Goal: Task Accomplishment & Management: Use online tool/utility

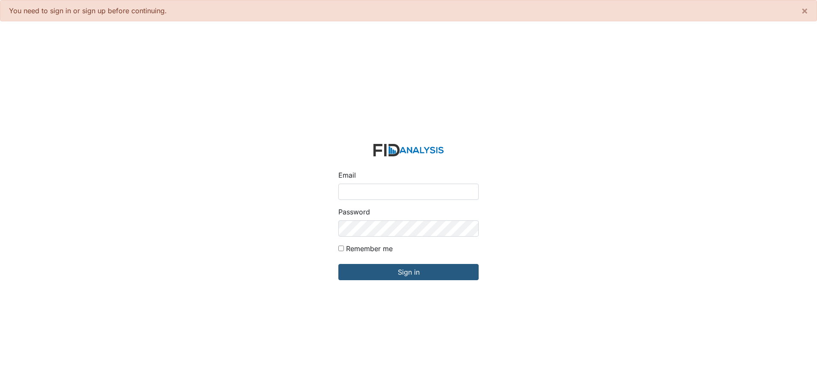
click at [348, 192] on input "Email" at bounding box center [408, 192] width 140 height 16
type input "[EMAIL_ADDRESS][DOMAIN_NAME]"
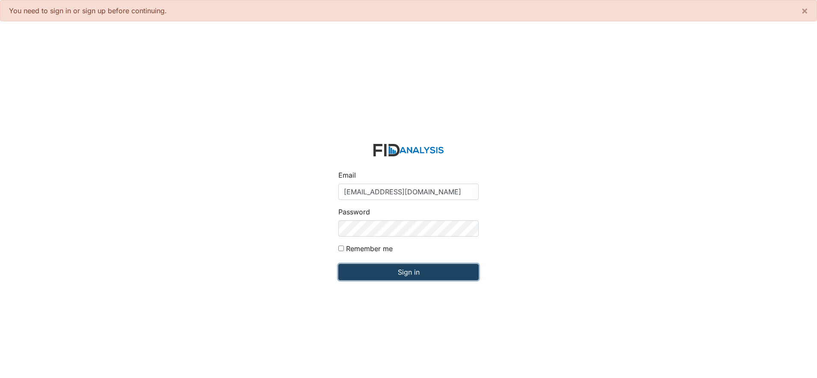
click at [411, 270] on input "Sign in" at bounding box center [408, 272] width 140 height 16
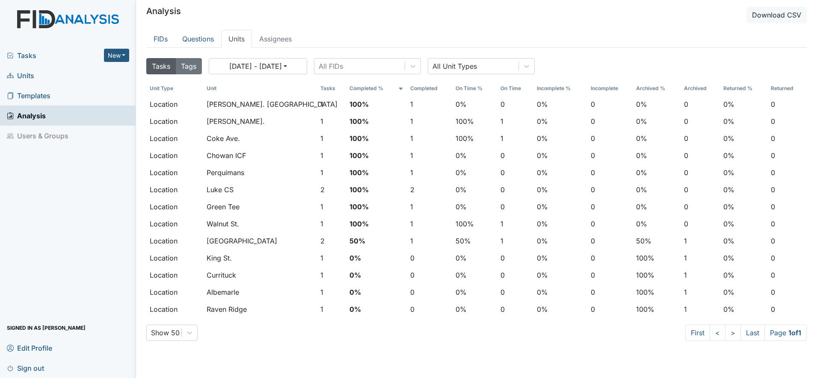
click at [25, 73] on span "Units" at bounding box center [20, 75] width 27 height 13
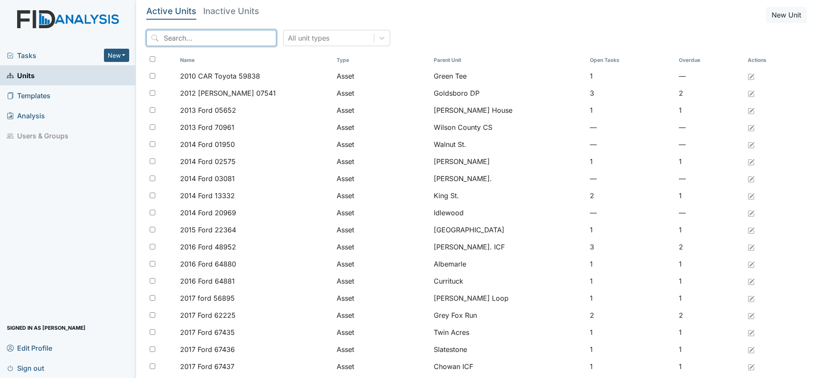
click at [195, 38] on input "search" at bounding box center [211, 38] width 130 height 16
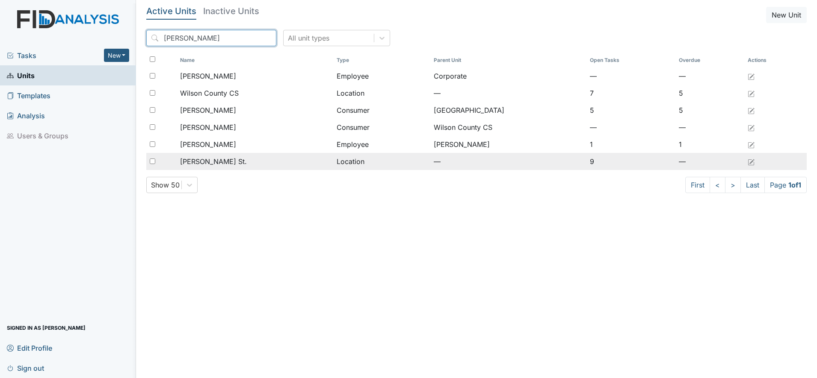
type input "wilson"
click at [202, 159] on span "[PERSON_NAME] St." at bounding box center [213, 161] width 67 height 10
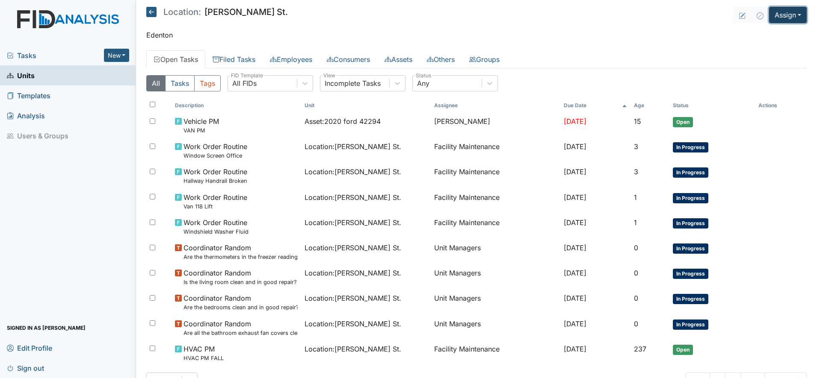
click at [788, 18] on button "Assign" at bounding box center [788, 15] width 38 height 16
click at [742, 36] on link "Assign Form" at bounding box center [766, 35] width 77 height 14
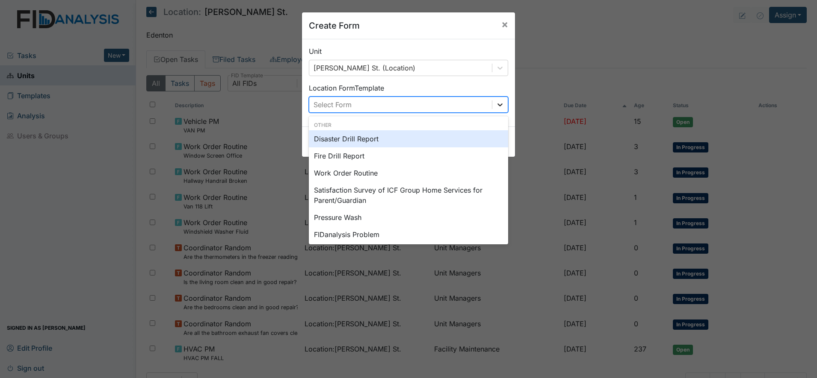
click at [499, 105] on icon at bounding box center [499, 104] width 9 height 9
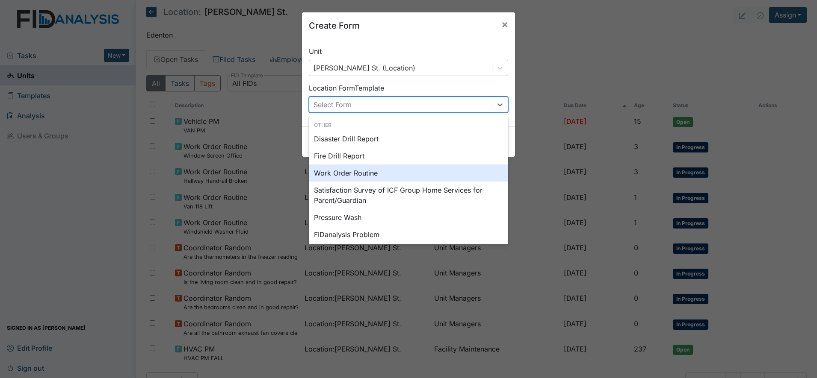
click at [345, 173] on div "Work Order Routine" at bounding box center [408, 173] width 199 height 17
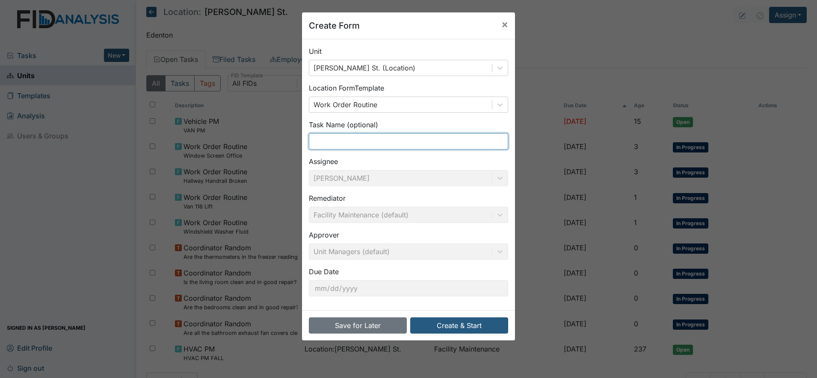
click at [342, 139] on input "text" at bounding box center [408, 141] width 199 height 16
type input "Repair/Replace Wheel on Bed"
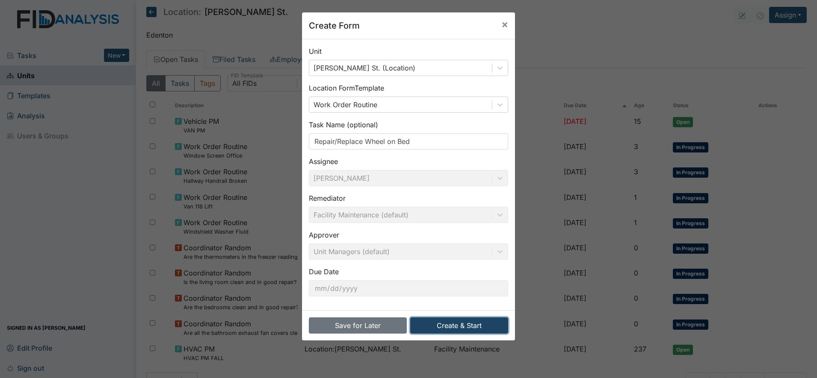
click at [463, 321] on button "Create & Start" at bounding box center [459, 326] width 98 height 16
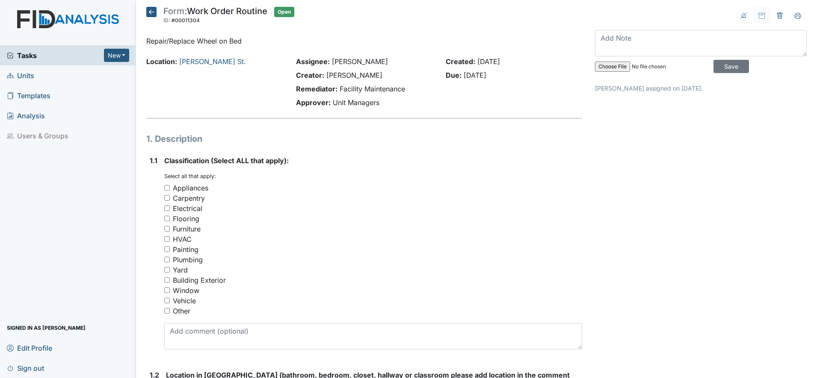
click at [167, 230] on input "Furniture" at bounding box center [167, 229] width 6 height 6
checkbox input "true"
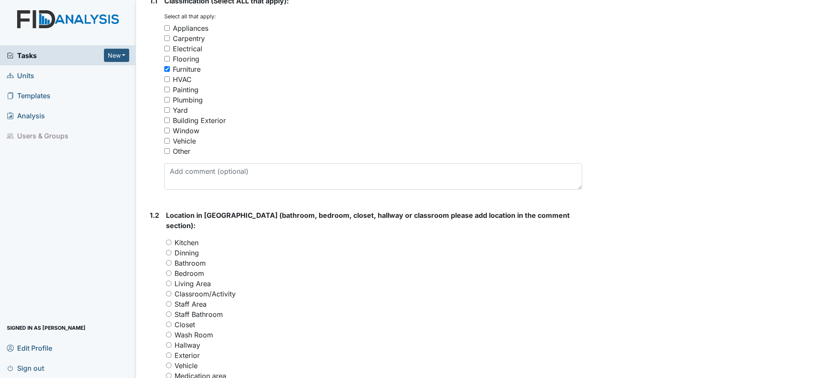
scroll to position [160, 0]
click at [171, 270] on input "Bedroom" at bounding box center [169, 273] width 6 height 6
radio input "true"
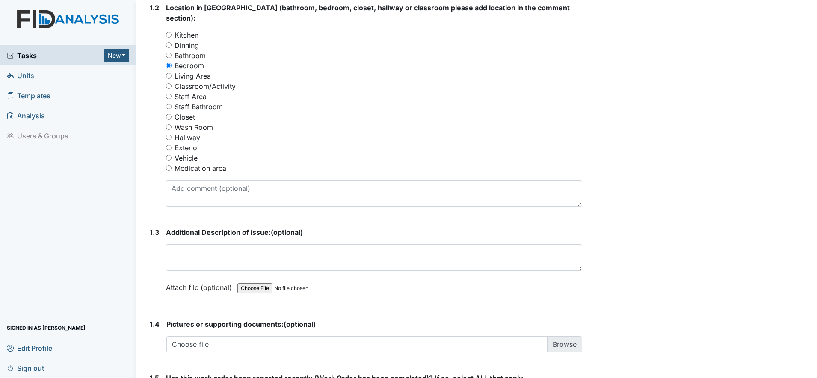
scroll to position [374, 0]
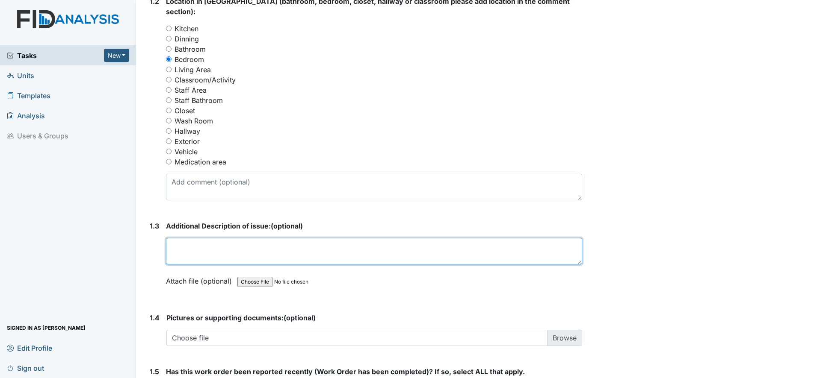
drag, startPoint x: 192, startPoint y: 231, endPoint x: 184, endPoint y: 236, distance: 8.8
click at [190, 238] on textarea at bounding box center [374, 251] width 416 height 27
click at [399, 238] on textarea "Wheel on bed in bedroom 2 does not fit properly and comes off and is damaging t…" at bounding box center [374, 251] width 416 height 27
drag, startPoint x: 448, startPoint y: 237, endPoint x: 458, endPoint y: 237, distance: 9.8
click at [458, 238] on textarea "Wheel on bed in bedroom 2 does not fit properly and comes off and is causing da…" at bounding box center [374, 251] width 416 height 27
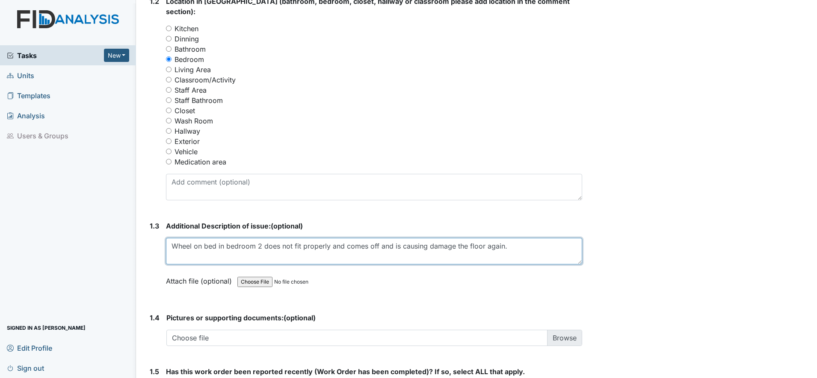
click at [456, 238] on textarea "Wheel on bed in bedroom 2 does not fit properly and comes off and is causing da…" at bounding box center [374, 251] width 416 height 27
click at [172, 238] on textarea "Wheel on bed in bedroom 2 does not fit properly and comes off and is causing da…" at bounding box center [374, 251] width 416 height 27
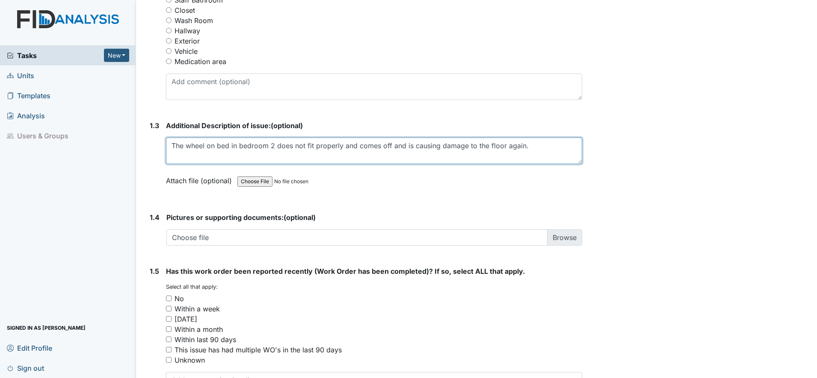
scroll to position [481, 0]
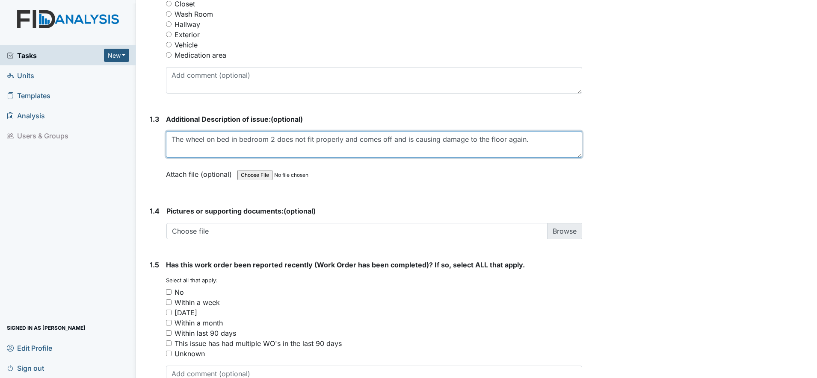
type textarea "The wheel on bed in bedroom 2 does not fit properly and comes off and is causin…"
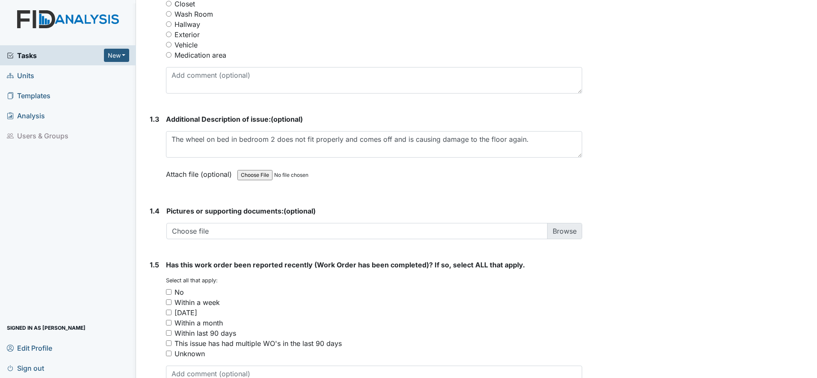
click at [170, 330] on input "Within last 90 days" at bounding box center [169, 333] width 6 height 6
checkbox input "true"
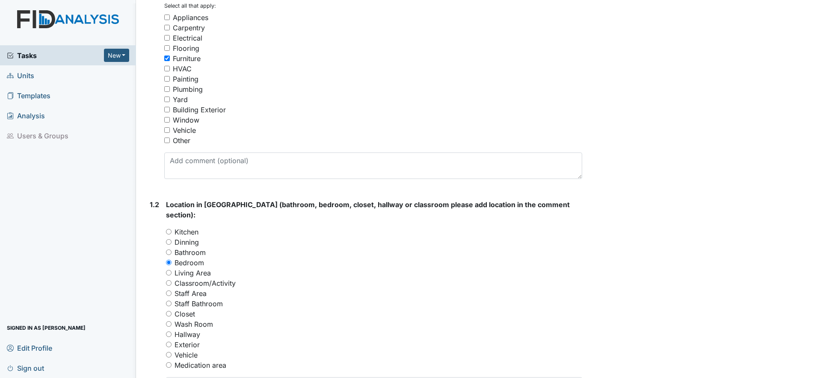
scroll to position [154, 0]
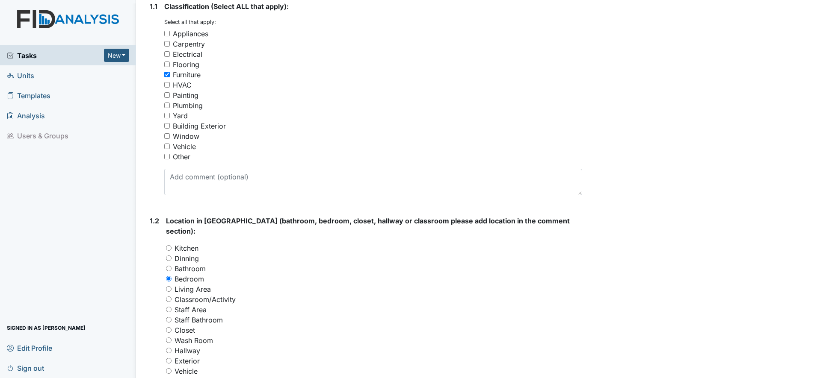
click at [168, 63] on input "Flooring" at bounding box center [167, 65] width 6 height 6
checkbox input "true"
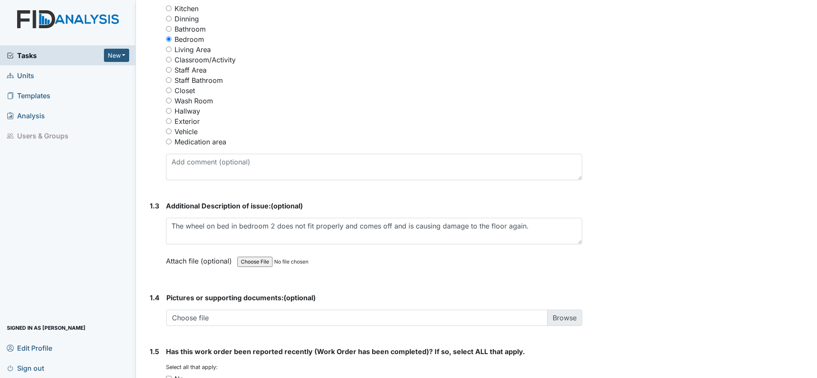
scroll to position [422, 0]
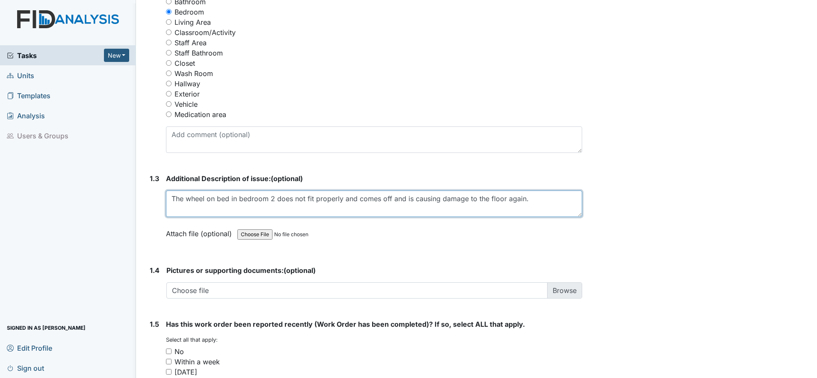
click at [533, 192] on textarea "The wheel on bed in bedroom 2 does not fit properly and comes off and is causin…" at bounding box center [374, 204] width 416 height 27
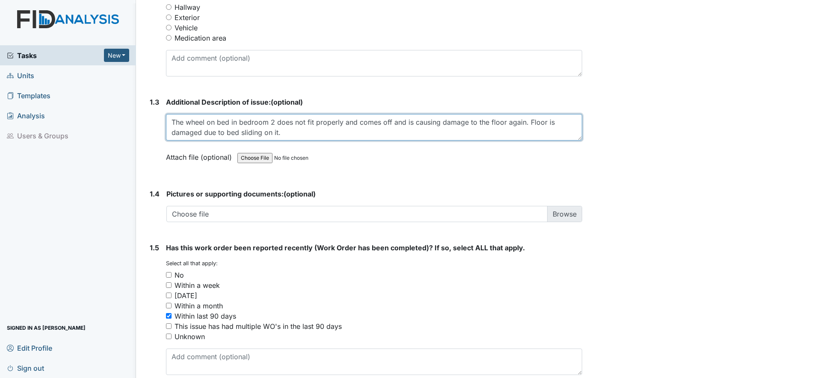
scroll to position [528, 0]
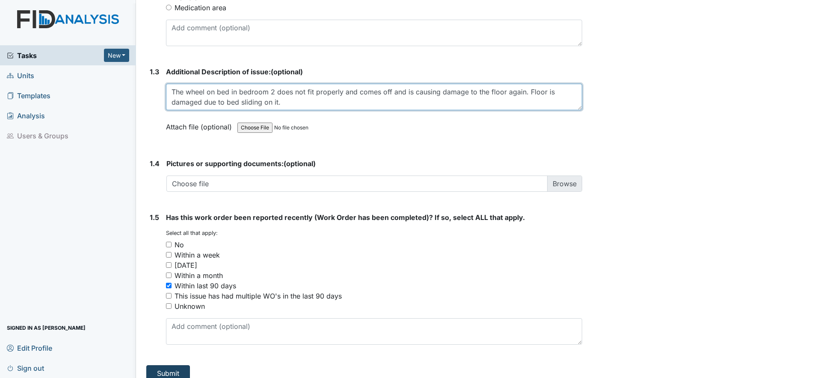
type textarea "The wheel on bed in bedroom 2 does not fit properly and comes off and is causin…"
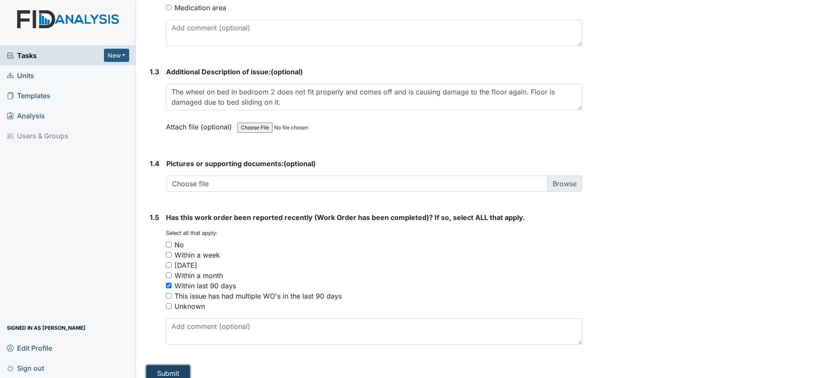
click at [176, 366] on button "Submit" at bounding box center [168, 374] width 44 height 16
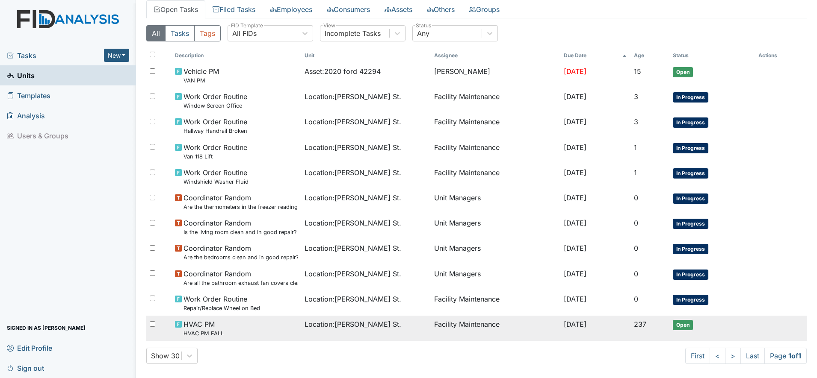
scroll to position [85, 0]
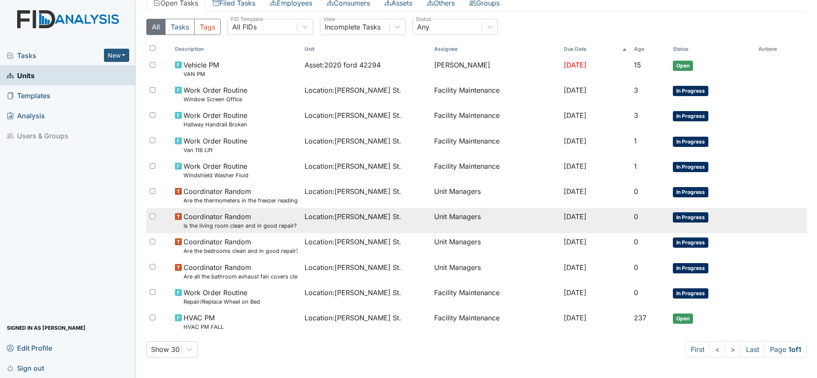
click at [282, 222] on small "Is the living room clean and in good repair?" at bounding box center [239, 226] width 113 height 8
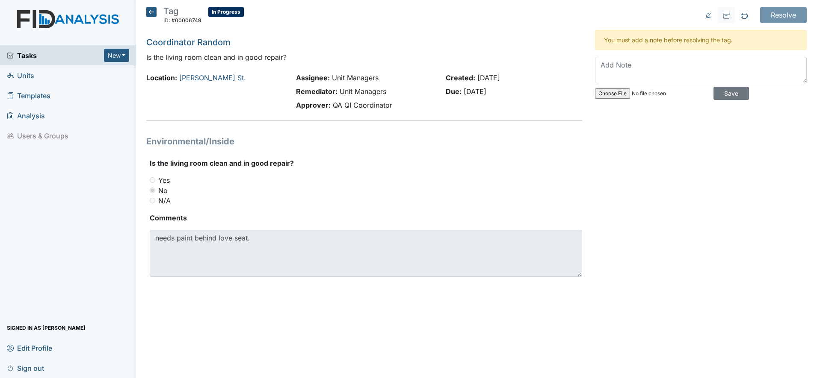
click at [151, 8] on icon at bounding box center [151, 12] width 10 height 10
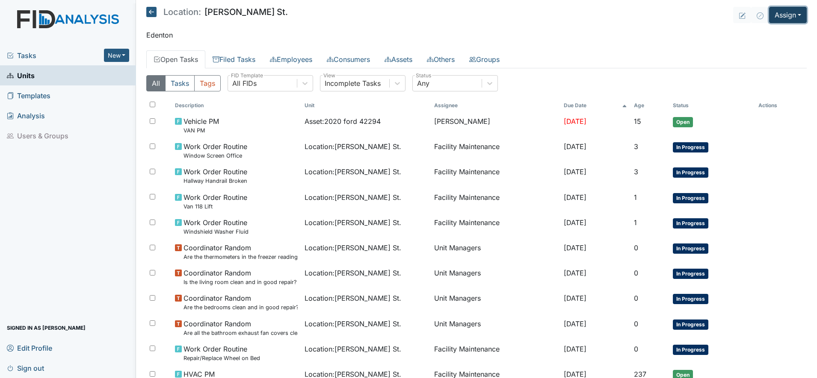
click at [778, 14] on button "Assign" at bounding box center [788, 15] width 38 height 16
click at [750, 48] on link "Assign Inspection" at bounding box center [766, 48] width 77 height 14
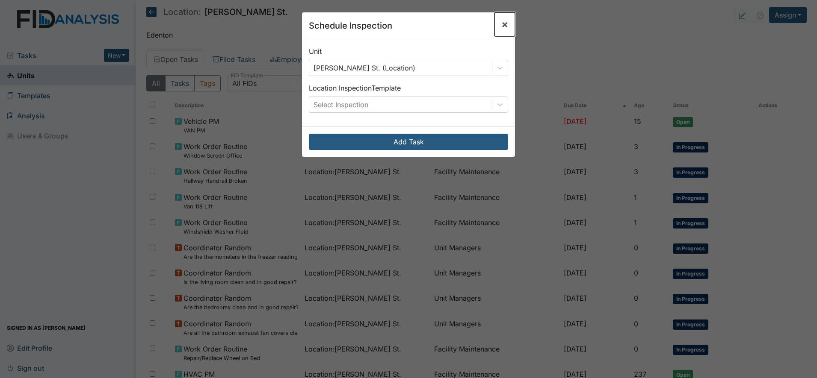
drag, startPoint x: 503, startPoint y: 23, endPoint x: 513, endPoint y: 23, distance: 10.3
click at [503, 23] on span "×" at bounding box center [504, 24] width 7 height 12
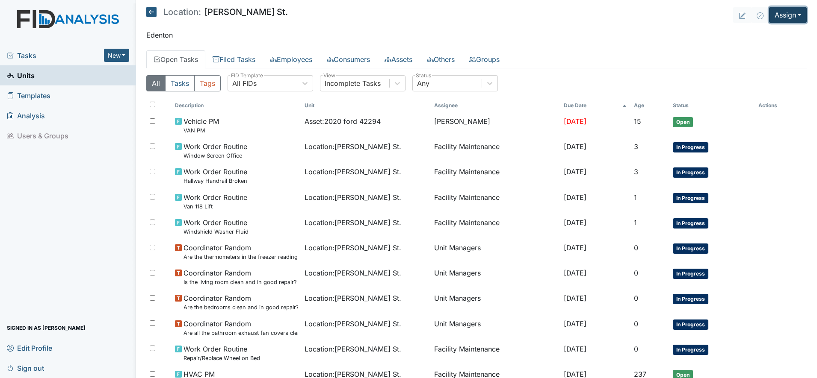
click at [779, 15] on button "Assign" at bounding box center [788, 15] width 38 height 16
click at [746, 31] on link "Assign Form" at bounding box center [766, 35] width 77 height 14
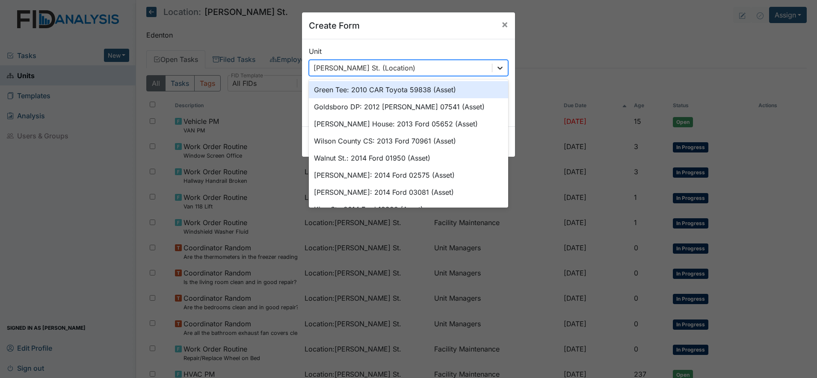
click at [497, 63] on div at bounding box center [499, 67] width 15 height 15
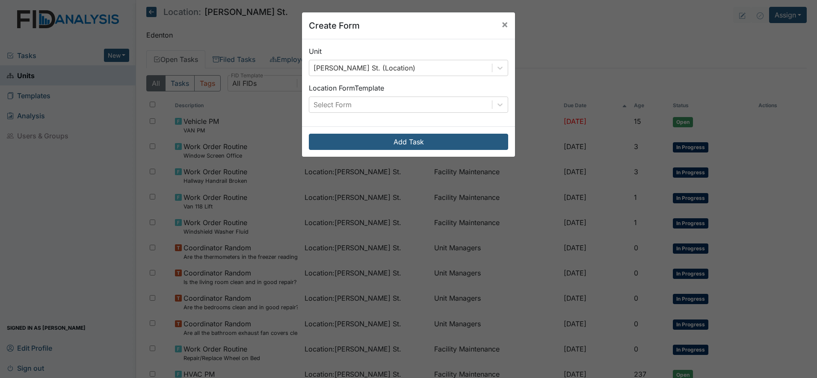
click at [601, 52] on div "Create Form × Unit Wilson St. (Location) Location Form Template Select Form Add…" at bounding box center [408, 189] width 817 height 378
click at [496, 103] on icon at bounding box center [499, 104] width 9 height 9
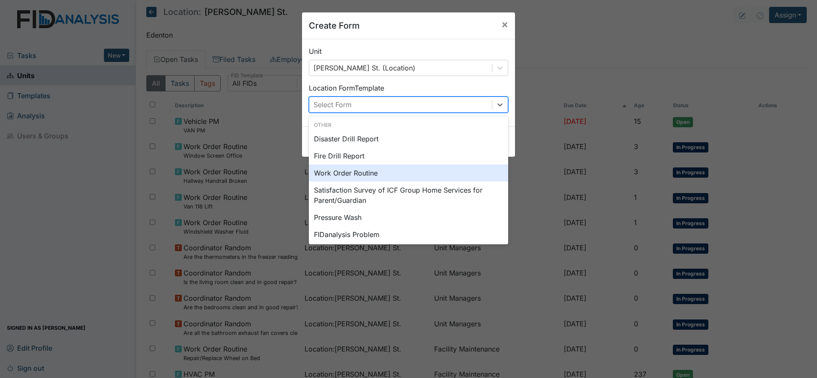
click at [331, 173] on div "Work Order Routine" at bounding box center [408, 173] width 199 height 17
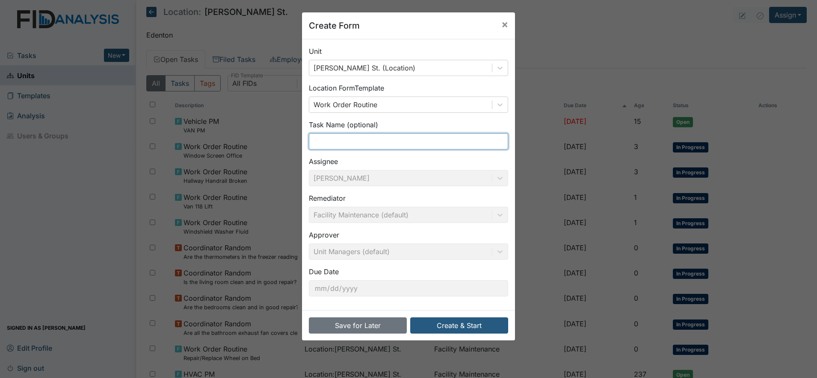
click at [350, 139] on input "text" at bounding box center [408, 141] width 199 height 16
type input "Paint Wall Living Room"
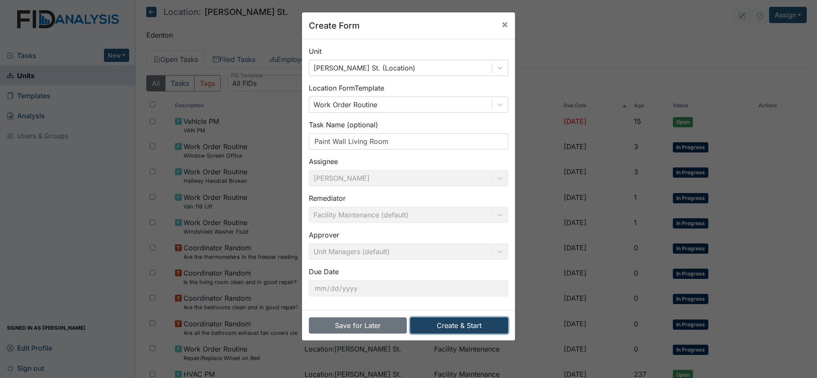
click at [453, 325] on button "Create & Start" at bounding box center [459, 326] width 98 height 16
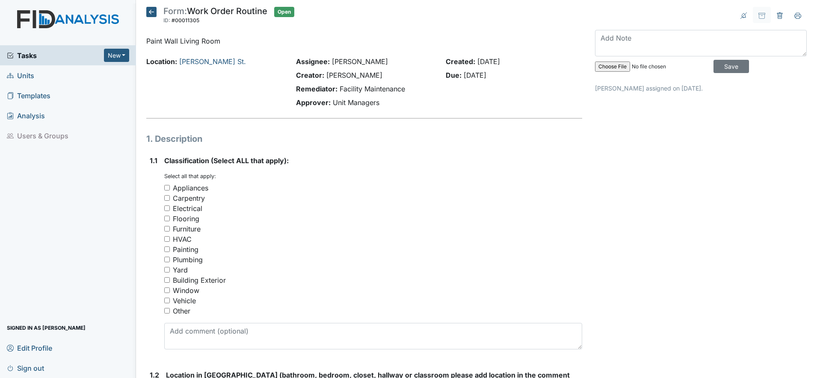
click at [168, 250] on input "Painting" at bounding box center [167, 250] width 6 height 6
checkbox input "true"
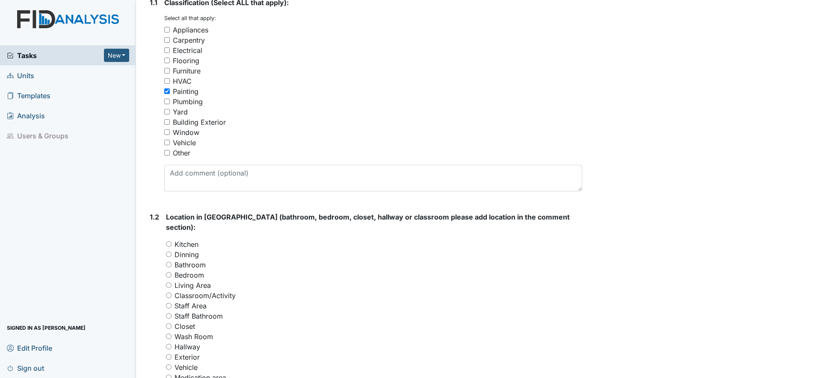
scroll to position [214, 0]
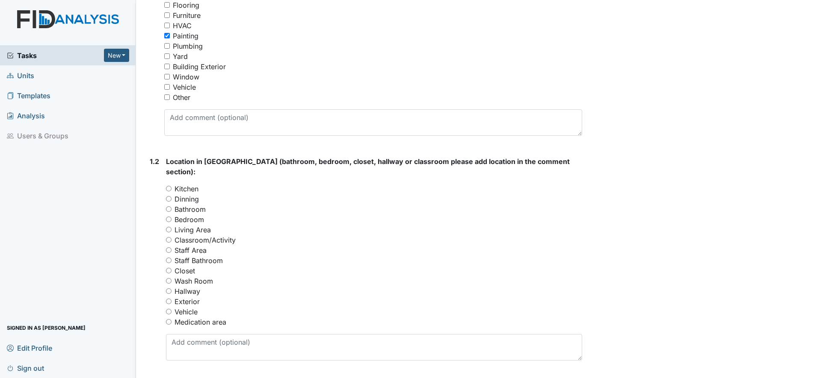
click at [169, 227] on input "Living Area" at bounding box center [169, 230] width 6 height 6
radio input "true"
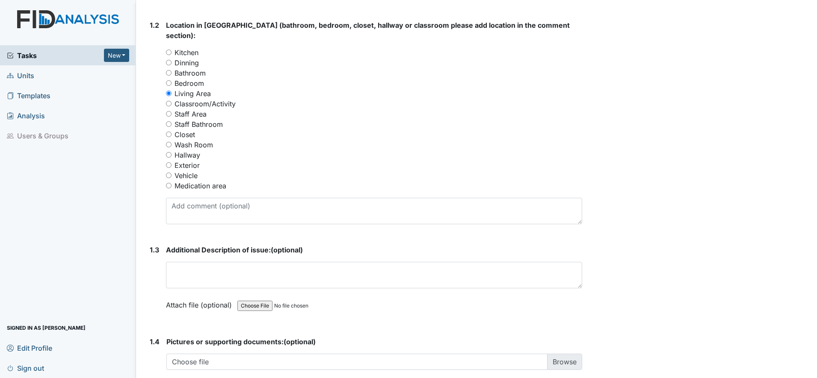
scroll to position [374, 0]
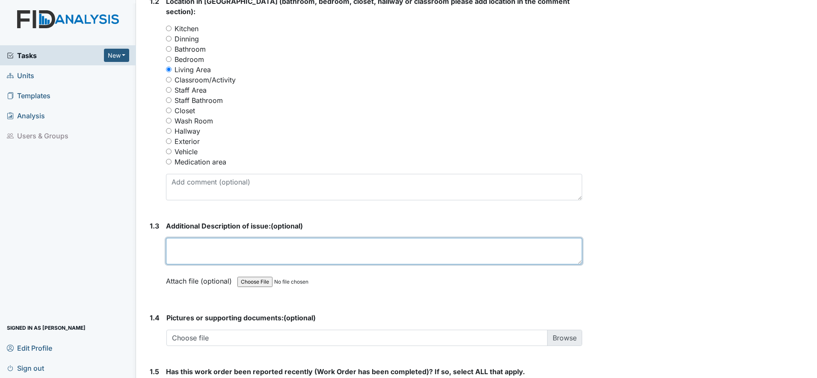
click at [192, 238] on textarea at bounding box center [374, 251] width 416 height 27
drag, startPoint x: 333, startPoint y: 236, endPoint x: 377, endPoint y: 238, distance: 44.5
click at [377, 238] on textarea "Wall need to be painted behind love seat in living seat" at bounding box center [374, 251] width 416 height 27
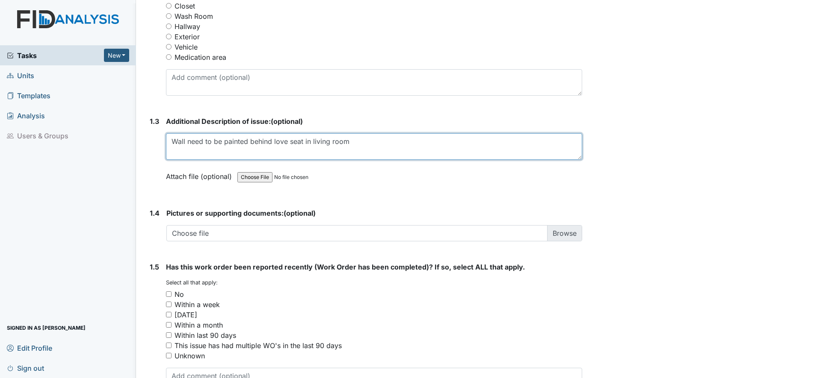
scroll to position [481, 0]
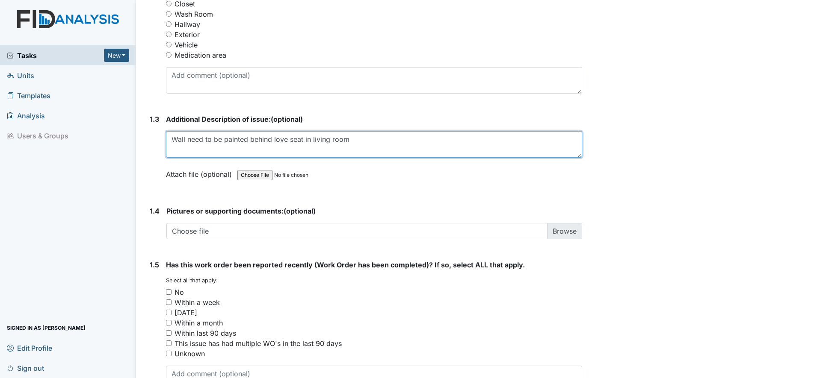
type textarea "Wall need to be painted behind love seat in living room"
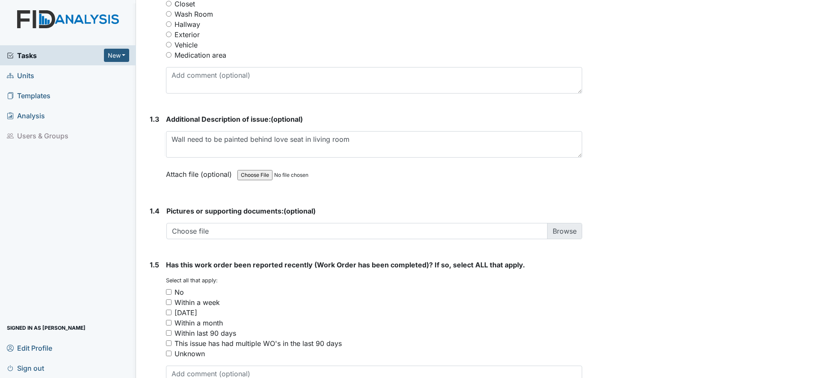
click at [169, 289] on input "No" at bounding box center [169, 292] width 6 height 6
checkbox input "true"
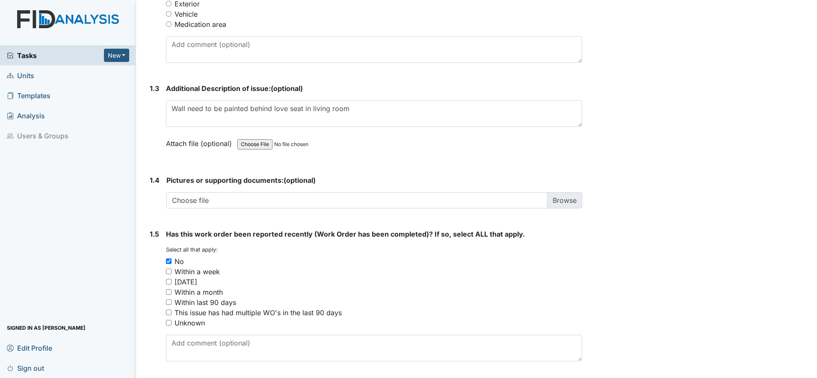
scroll to position [528, 0]
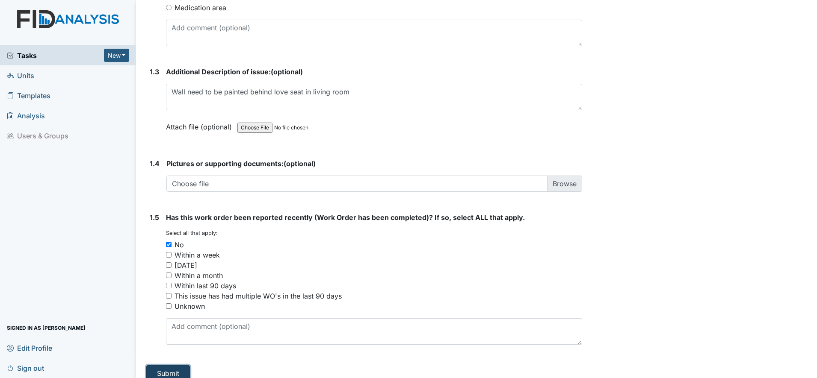
click at [180, 366] on button "Submit" at bounding box center [168, 374] width 44 height 16
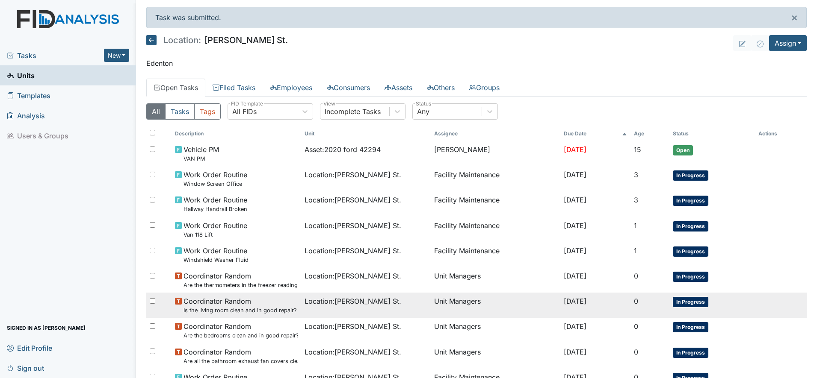
click at [332, 304] on span "Location : [PERSON_NAME][GEOGRAPHIC_DATA]." at bounding box center [352, 301] width 97 height 10
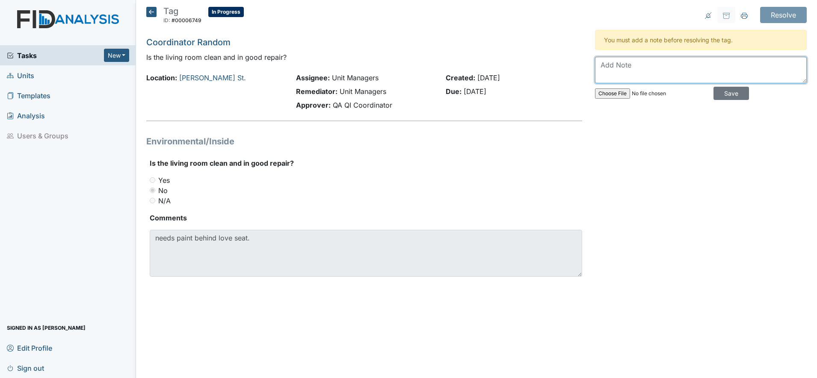
click at [623, 71] on textarea at bounding box center [701, 70] width 212 height 27
click at [766, 77] on textarea "work order has been submitted to painted needed area in living room. Facility m…" at bounding box center [701, 70] width 212 height 27
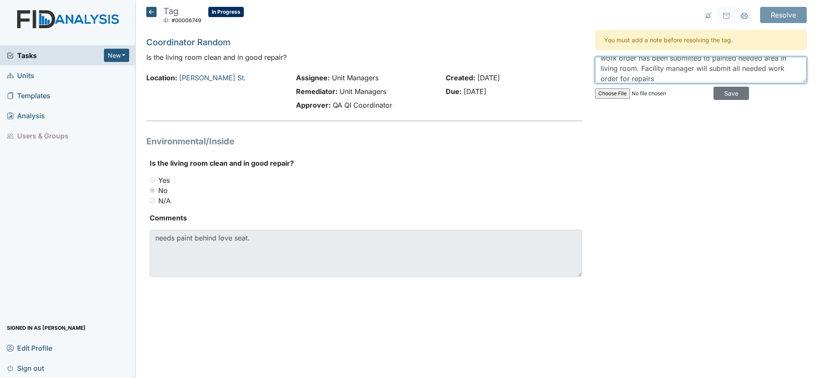
click at [659, 80] on textarea "work order has been submitted to painted needed area in living room. Facility m…" at bounding box center [701, 70] width 212 height 27
drag, startPoint x: 728, startPoint y: 65, endPoint x: 737, endPoint y: 65, distance: 9.8
click at [737, 65] on textarea "work order has been submitted to painted needed area in living room. Facility m…" at bounding box center [701, 70] width 212 height 27
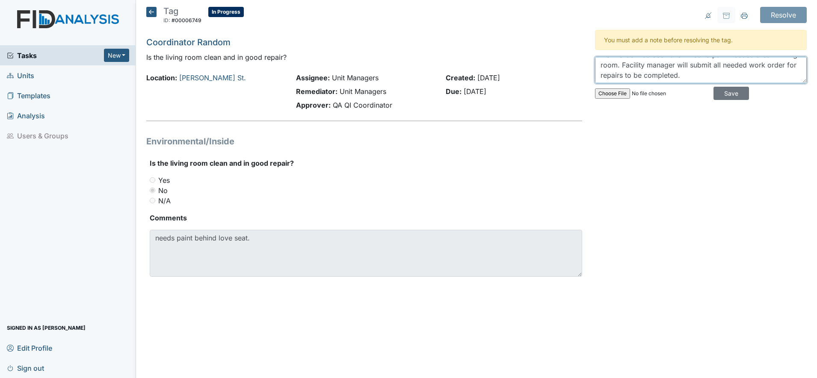
click at [618, 76] on textarea "work order has been submitted to paint needed area in living room. Facility man…" at bounding box center [701, 70] width 212 height 27
click at [710, 76] on textarea "work order has been submitted to paint needed area in living room. Facility man…" at bounding box center [701, 70] width 212 height 27
type textarea "work order has been submitted to paint needed area in living room. Facility man…"
click at [730, 92] on input "Save" at bounding box center [730, 93] width 35 height 13
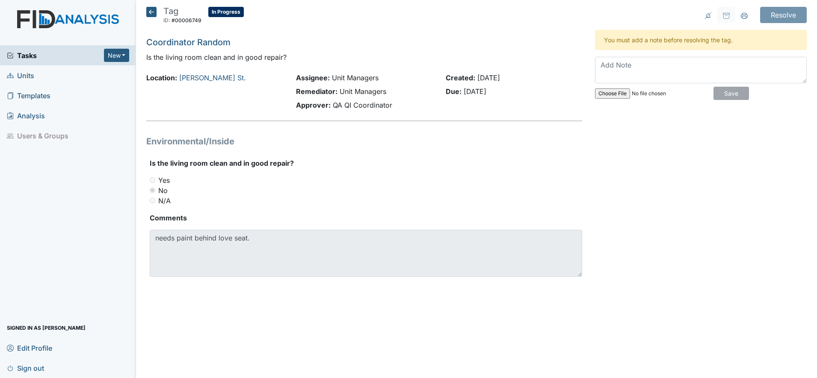
scroll to position [0, 0]
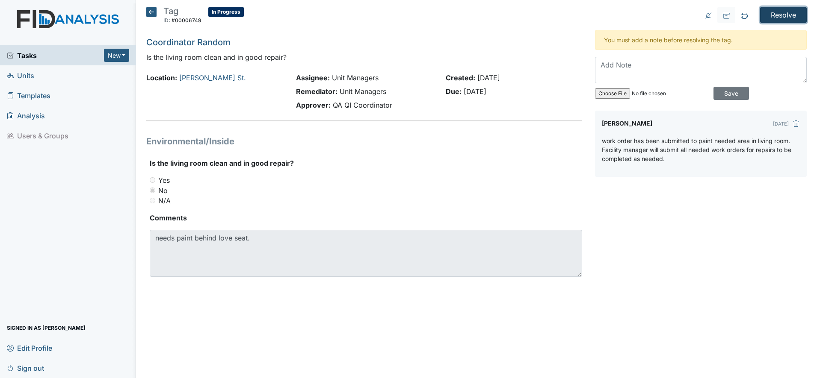
click at [787, 14] on input "Resolve" at bounding box center [783, 15] width 47 height 16
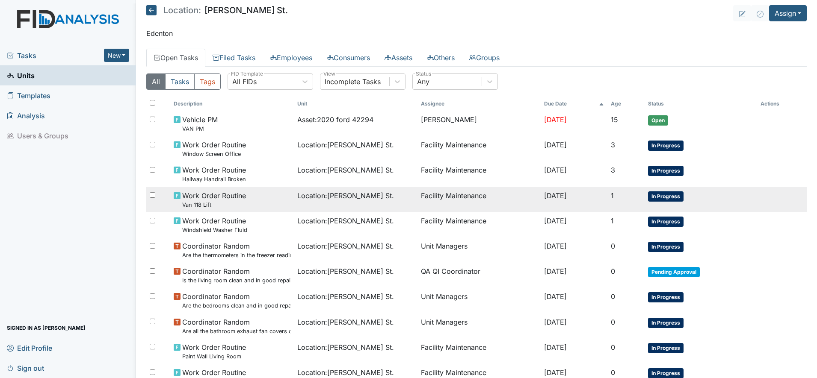
scroll to position [53, 0]
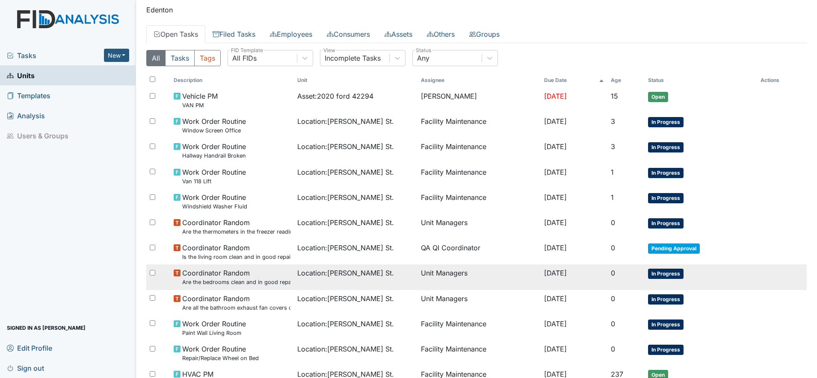
click at [245, 283] on small "Are the bedrooms clean and in good repair?" at bounding box center [236, 282] width 108 height 8
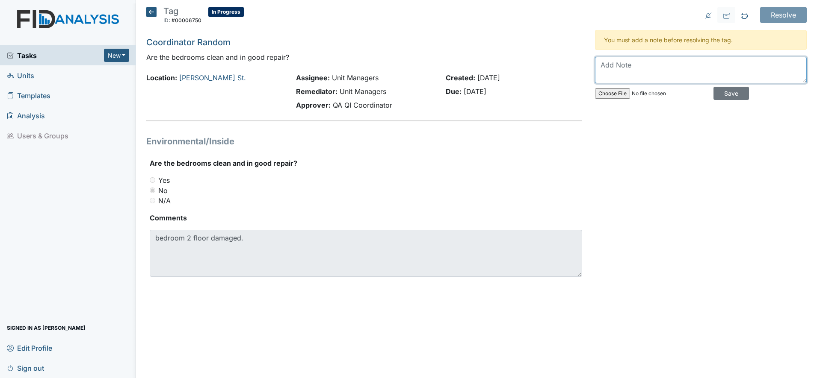
click at [610, 63] on textarea at bounding box center [701, 70] width 212 height 27
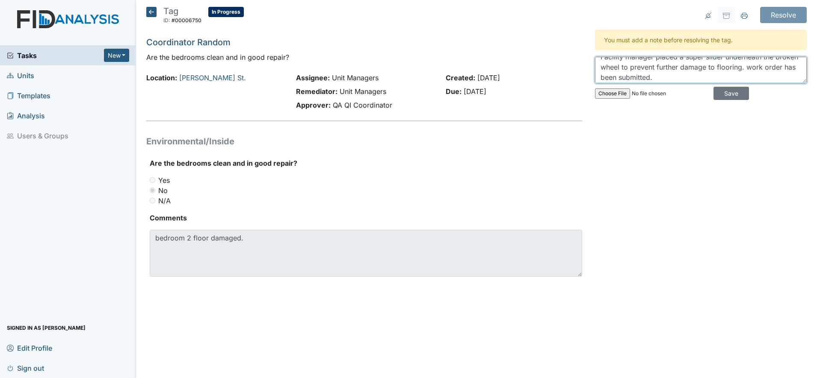
scroll to position [10, 0]
type textarea "Facility manager placed a super slider underneath the broken wheel to prevent f…"
click at [722, 95] on input "Save" at bounding box center [730, 93] width 35 height 13
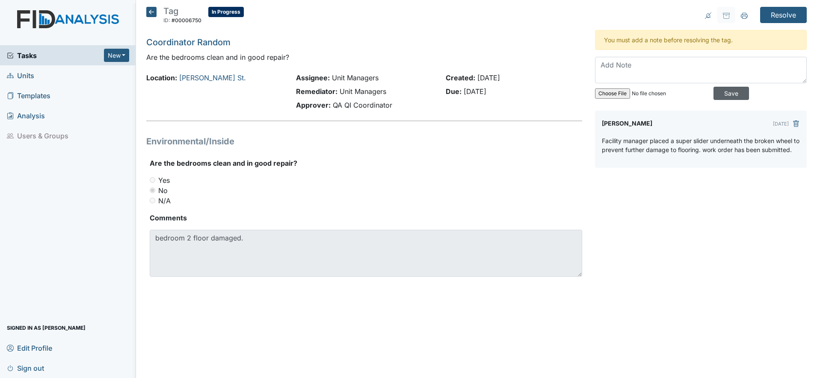
scroll to position [0, 0]
click at [784, 11] on input "Resolve" at bounding box center [783, 15] width 47 height 16
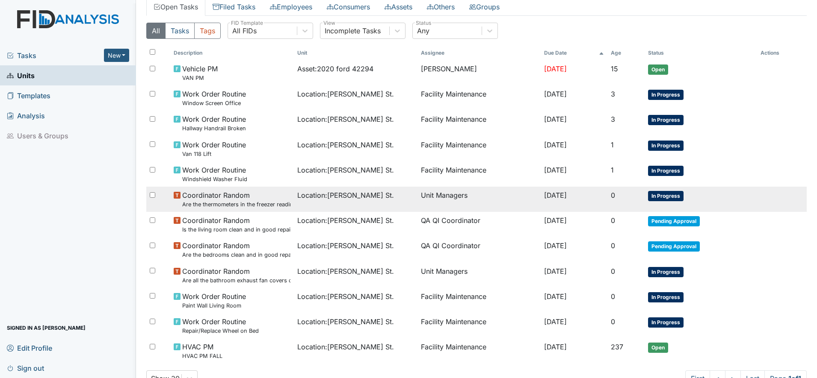
scroll to position [107, 0]
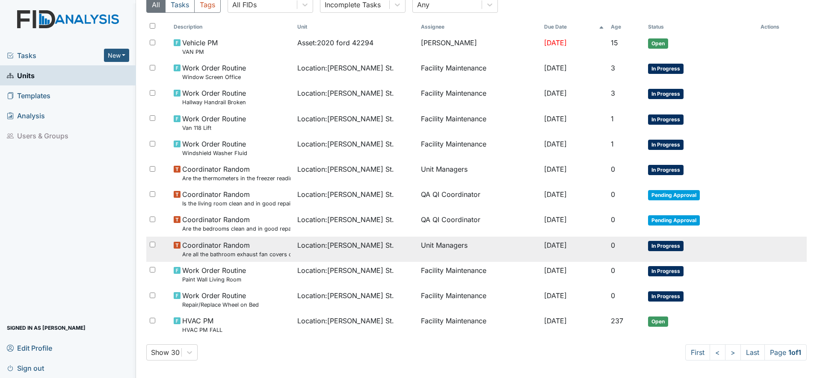
click at [267, 251] on small "Are all the bathroom exhaust fan covers clean and dust free?" at bounding box center [236, 255] width 108 height 8
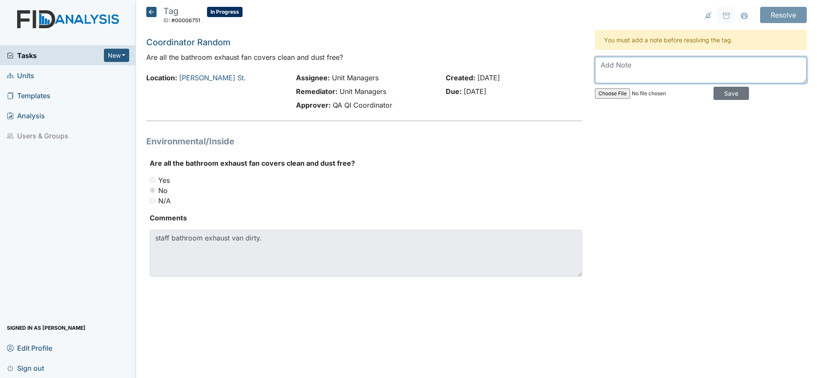
click at [628, 68] on textarea at bounding box center [701, 70] width 212 height 27
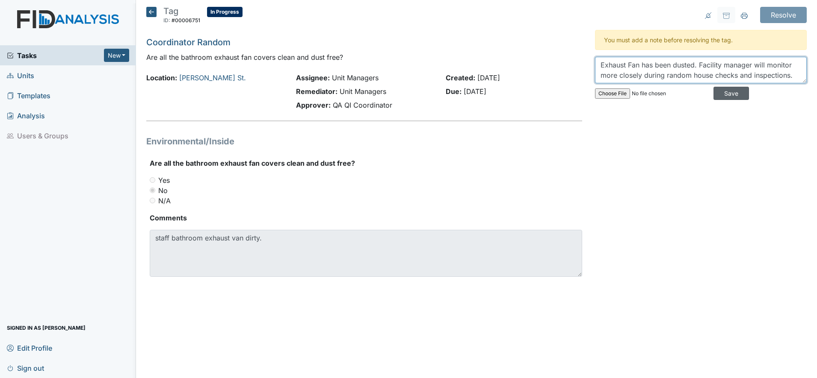
type textarea "Exhaust Fan has been dusted. Facility manager will monitor more closely during …"
click at [725, 93] on input "Save" at bounding box center [730, 93] width 35 height 13
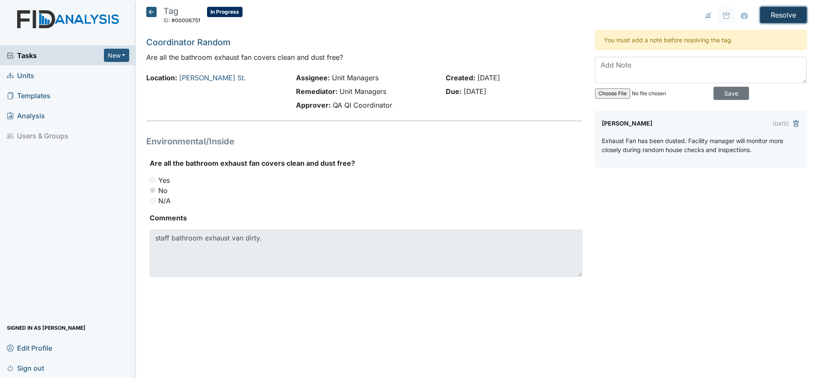
click at [784, 11] on input "Resolve" at bounding box center [783, 15] width 47 height 16
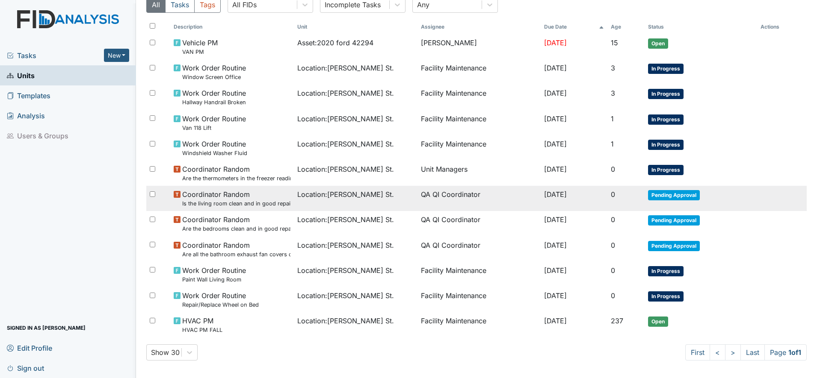
scroll to position [110, 0]
